Goal: Check status: Check status

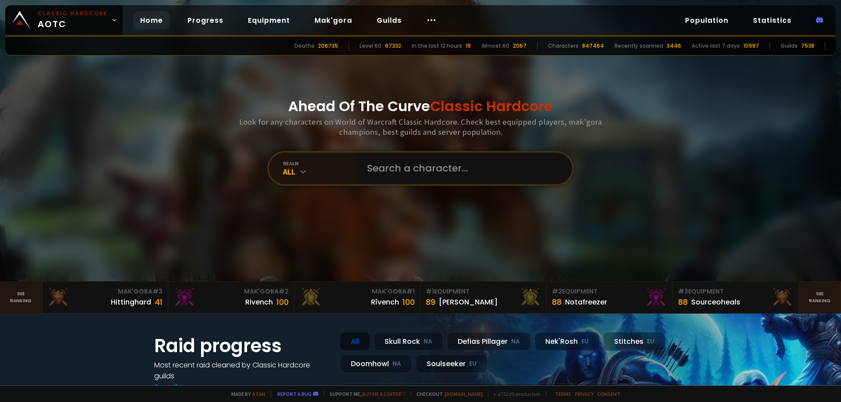
click at [377, 166] on input "text" at bounding box center [462, 169] width 200 height 32
type input "t"
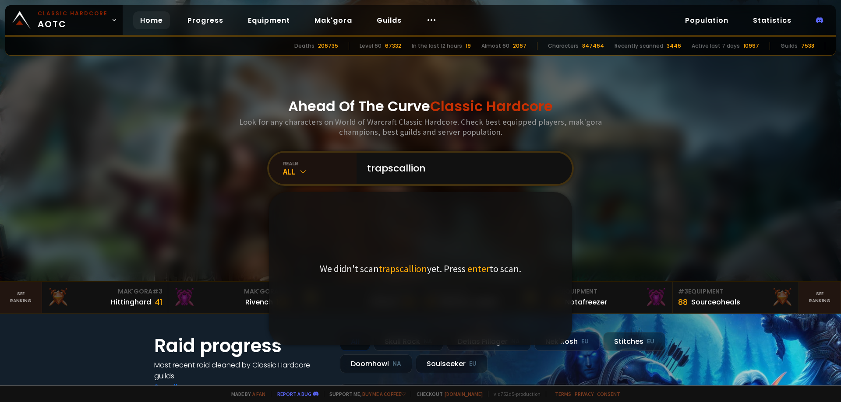
type input "trapscallion"
click at [461, 166] on input "trapscallion" at bounding box center [462, 169] width 200 height 32
click at [665, 243] on div "Ahead Of The Curve Classic Hardcore Look for any characters on World of Warcraf…" at bounding box center [421, 141] width 528 height 282
click at [159, 232] on div at bounding box center [420, 141] width 841 height 282
click at [439, 166] on input "trapscallion" at bounding box center [462, 169] width 200 height 32
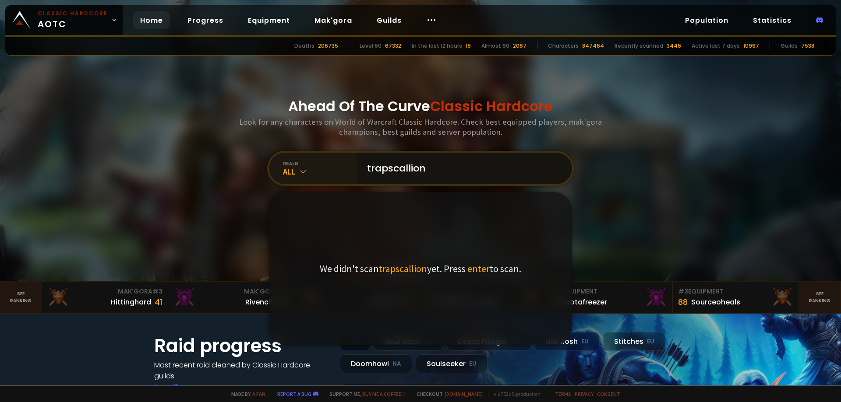
drag, startPoint x: 485, startPoint y: 171, endPoint x: 289, endPoint y: 175, distance: 196.2
click at [289, 175] on div "realm All trapscallion We didn't scan trapscallion yet. Press enter to scan." at bounding box center [420, 168] width 307 height 35
